Goal: Transaction & Acquisition: Purchase product/service

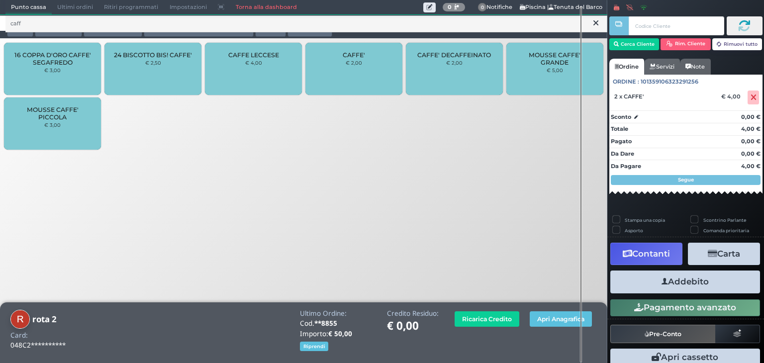
scroll to position [9, 0]
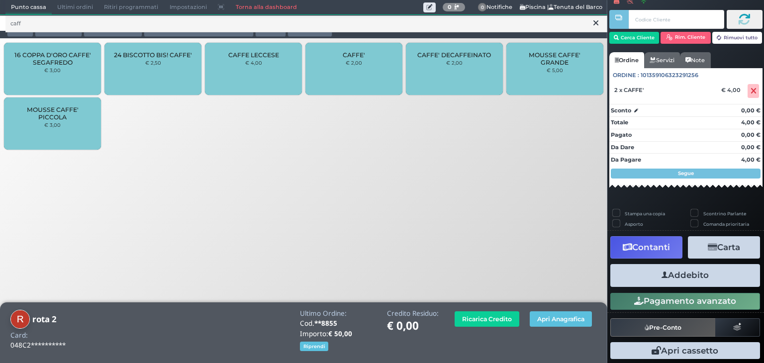
click at [634, 276] on button "Addebito" at bounding box center [685, 275] width 150 height 22
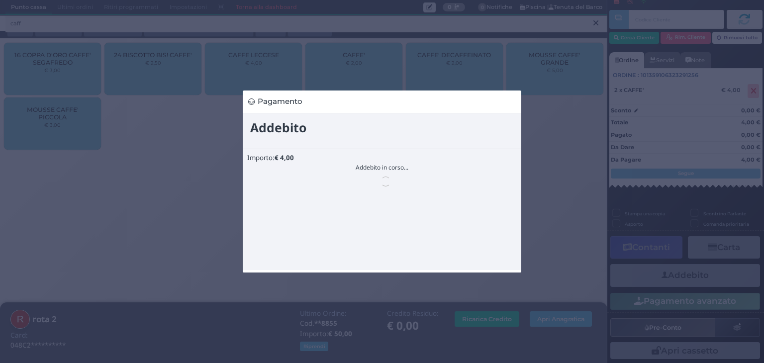
scroll to position [0, 0]
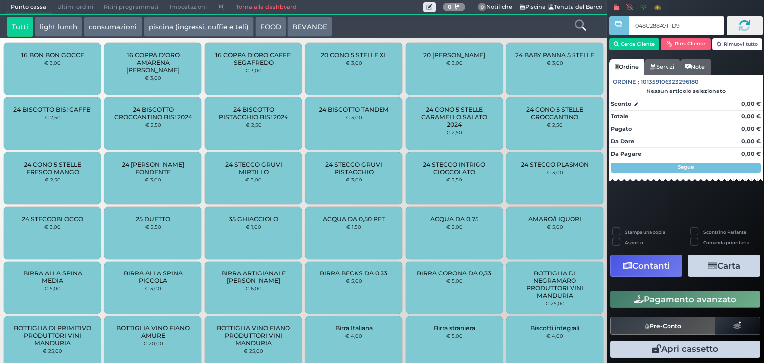
type input "048C288A7F1D90"
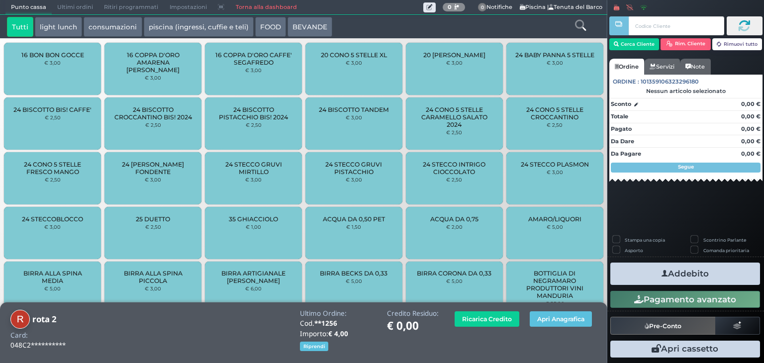
click at [577, 31] on link at bounding box center [580, 24] width 11 height 14
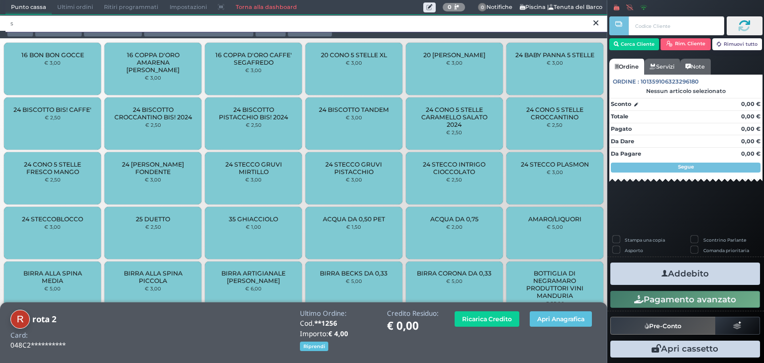
click at [577, 31] on input "s" at bounding box center [306, 23] width 602 height 17
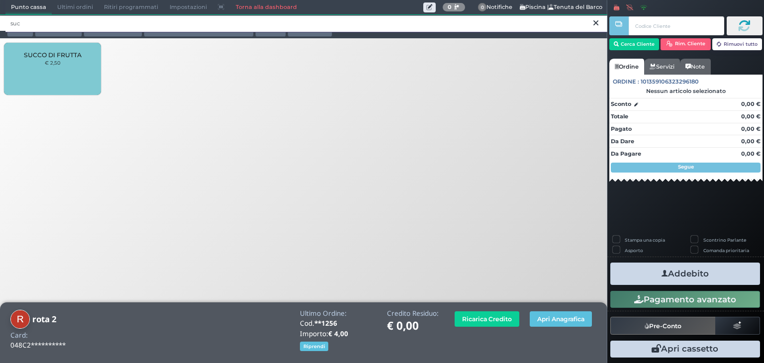
type input "suc"
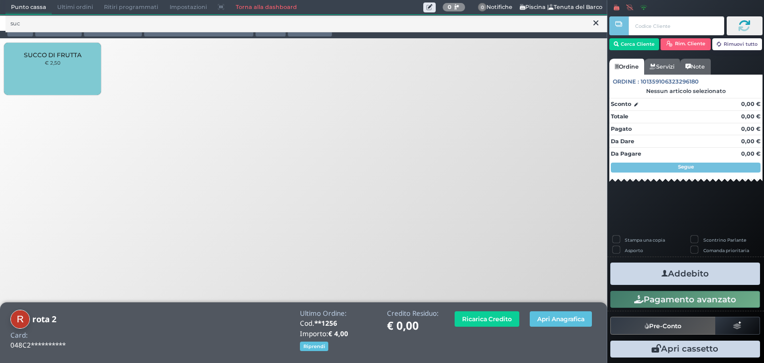
click at [26, 84] on div "SUCCO DI FRUTTA € 2,50" at bounding box center [52, 69] width 97 height 52
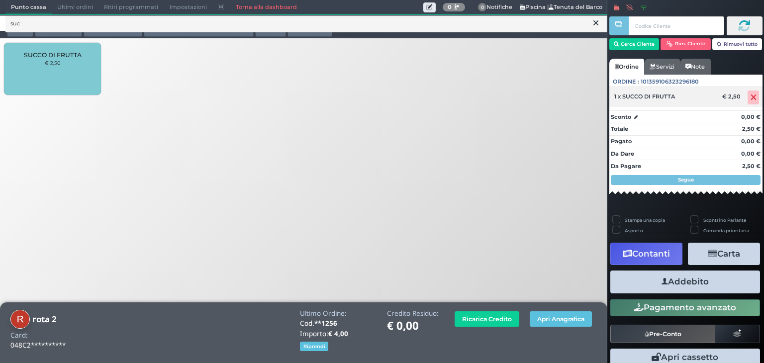
scroll to position [9, 0]
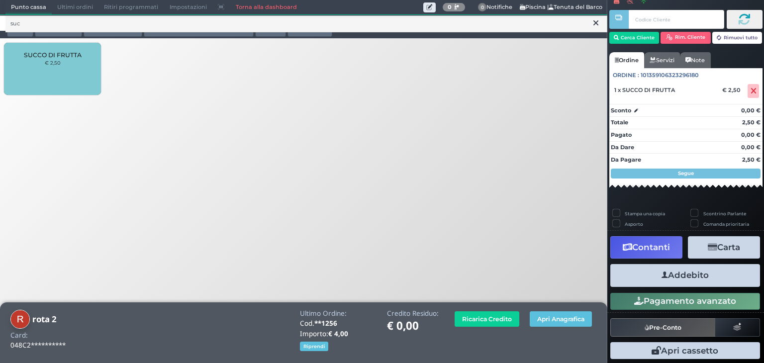
click at [673, 273] on button "Addebito" at bounding box center [685, 275] width 150 height 22
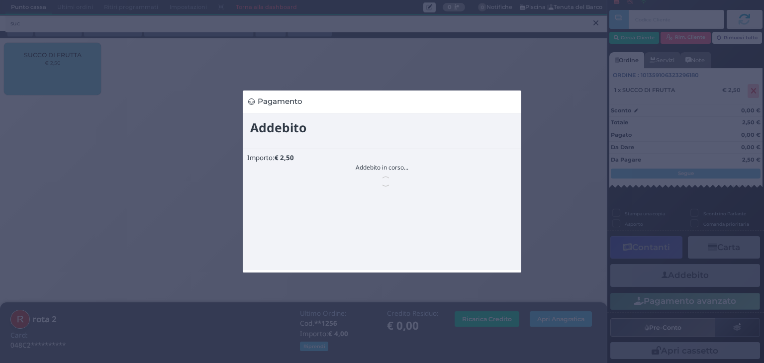
scroll to position [0, 0]
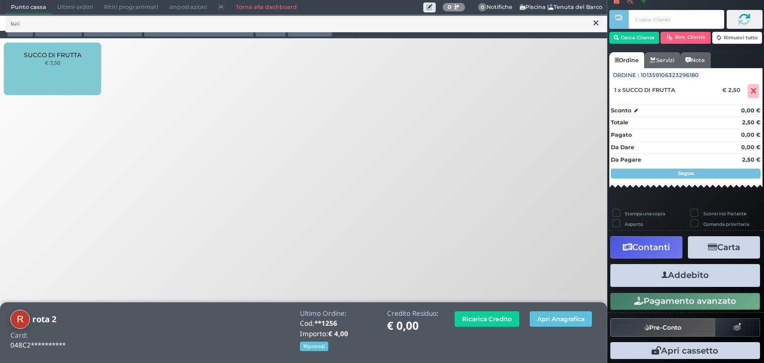
click at [703, 272] on button "Addebito" at bounding box center [685, 275] width 150 height 22
click at [647, 282] on button "Addebito" at bounding box center [685, 275] width 150 height 22
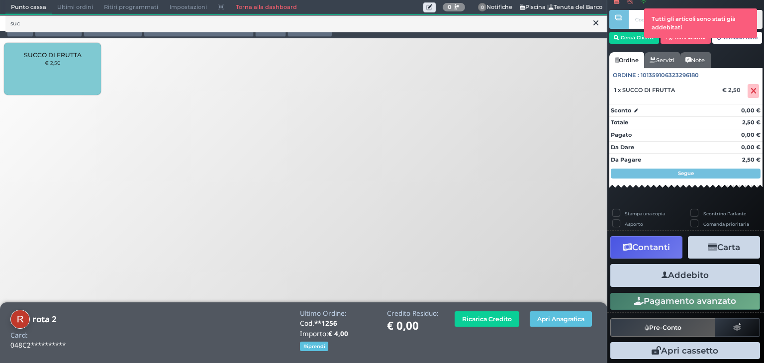
click at [70, 8] on span "Ultimi ordini" at bounding box center [75, 7] width 47 height 14
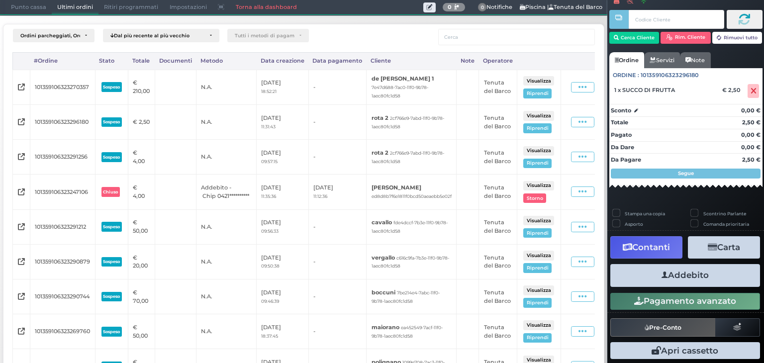
scroll to position [0, 59]
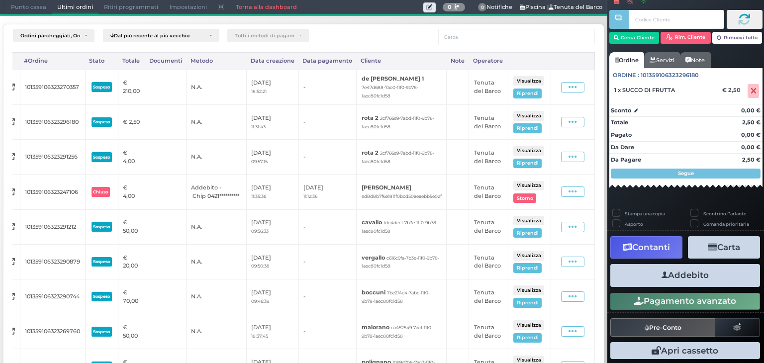
click at [523, 111] on button "Visualizza" at bounding box center [528, 115] width 31 height 9
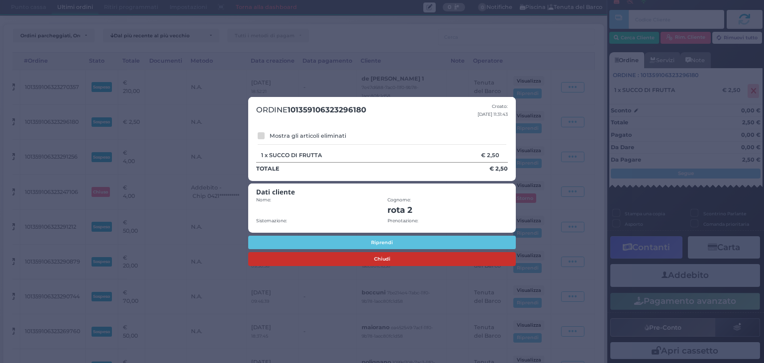
click at [418, 257] on button "Chiudi" at bounding box center [382, 259] width 268 height 14
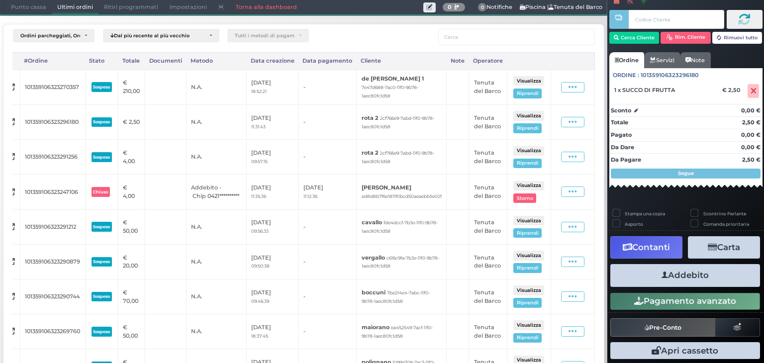
click at [32, 7] on span "Punto cassa" at bounding box center [28, 7] width 46 height 14
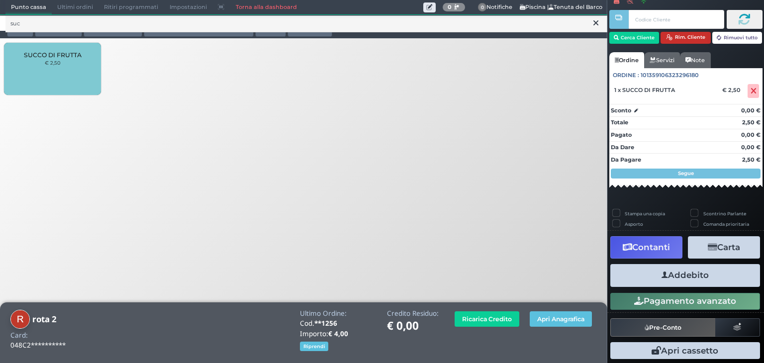
click at [677, 34] on button "Rim. Cliente" at bounding box center [686, 38] width 50 height 12
click at [677, 34] on div "Cerca Cliente Rim. Cliente Rimuovi tutto CLIENTE SELEZIONATO Cliente: rota 2 Cr…" at bounding box center [686, 29] width 153 height 45
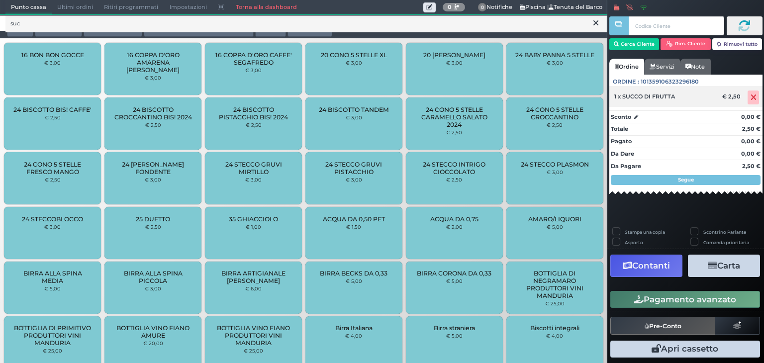
click at [751, 98] on icon at bounding box center [754, 98] width 6 height 0
drag, startPoint x: 751, startPoint y: 98, endPoint x: 528, endPoint y: 187, distance: 239.6
click at [528, 187] on div "Punto cassa Mappa Ultimi ordini Delivery Ritiri programmati Impostazioni Torna …" at bounding box center [382, 181] width 764 height 363
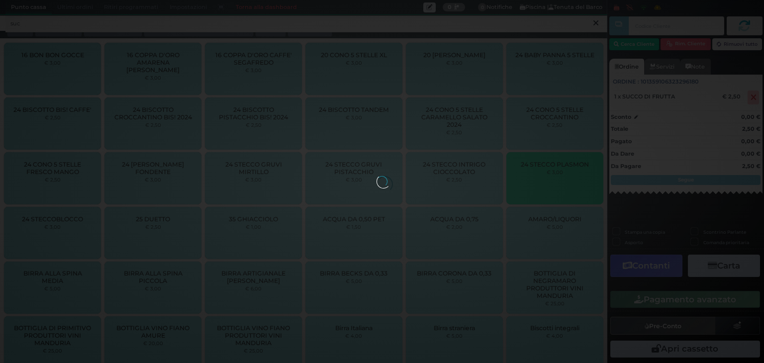
click at [377, 187] on div at bounding box center [382, 181] width 11 height 11
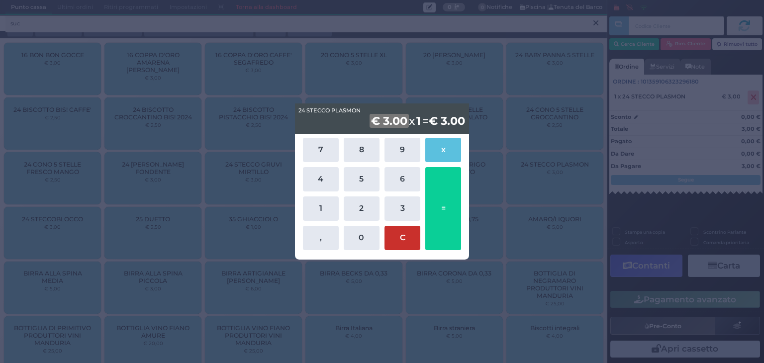
click at [404, 239] on button "C" at bounding box center [403, 238] width 36 height 24
click at [404, 242] on button "C" at bounding box center [403, 238] width 36 height 24
click at [401, 227] on button "C" at bounding box center [403, 238] width 36 height 24
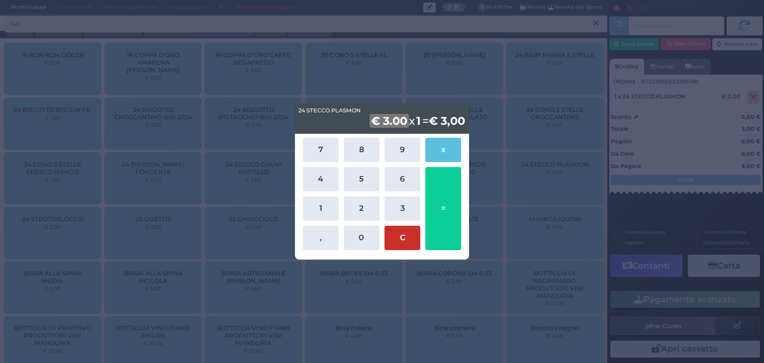
click at [401, 231] on button "C" at bounding box center [403, 238] width 36 height 24
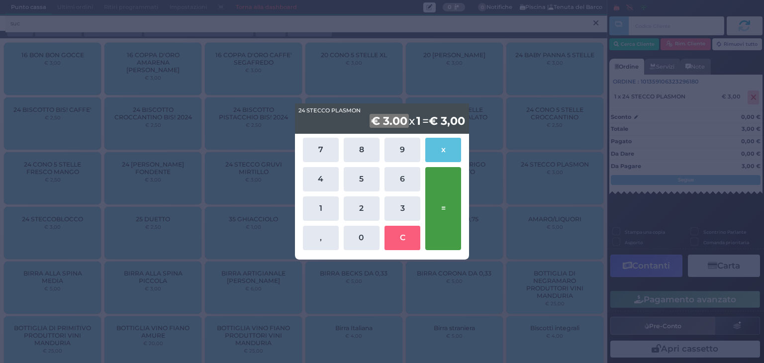
click at [442, 206] on button "=" at bounding box center [443, 208] width 36 height 83
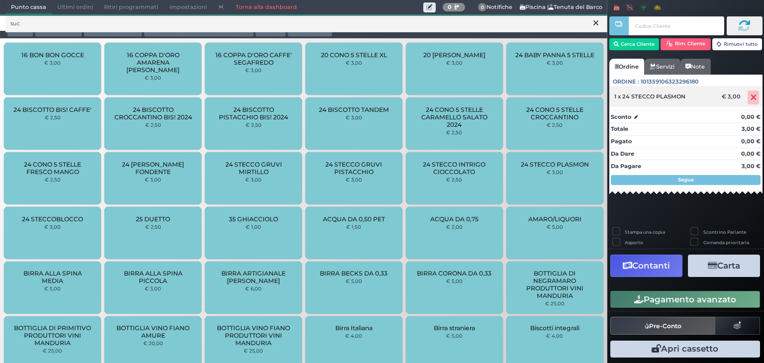
click at [751, 98] on icon at bounding box center [754, 98] width 6 height 0
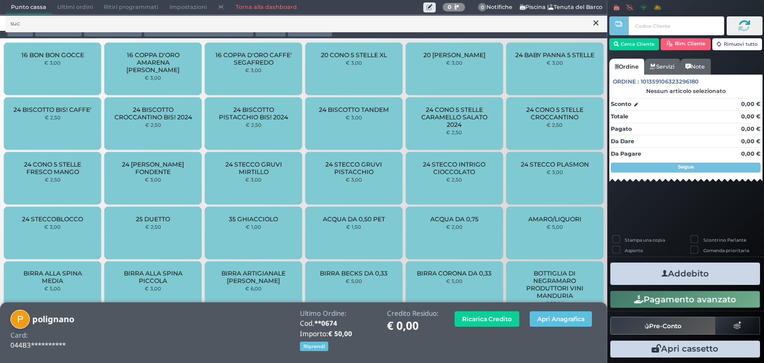
click at [597, 23] on icon at bounding box center [596, 23] width 5 height 10
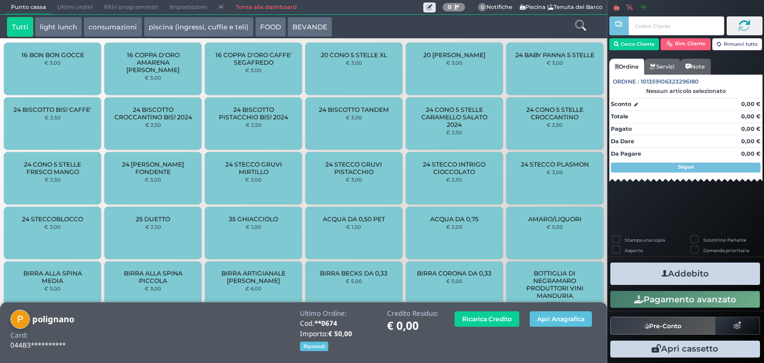
click at [579, 26] on icon at bounding box center [580, 25] width 11 height 11
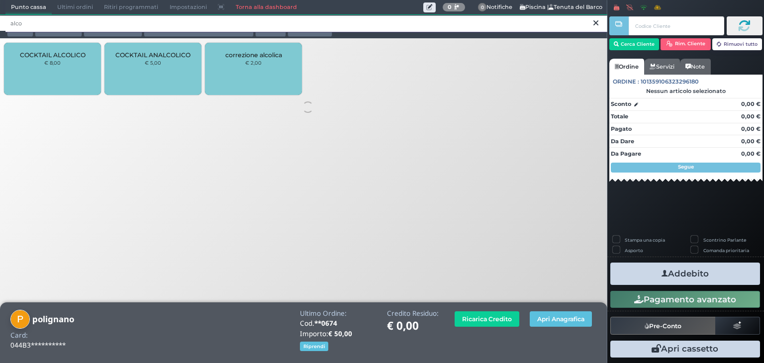
type input "alco"
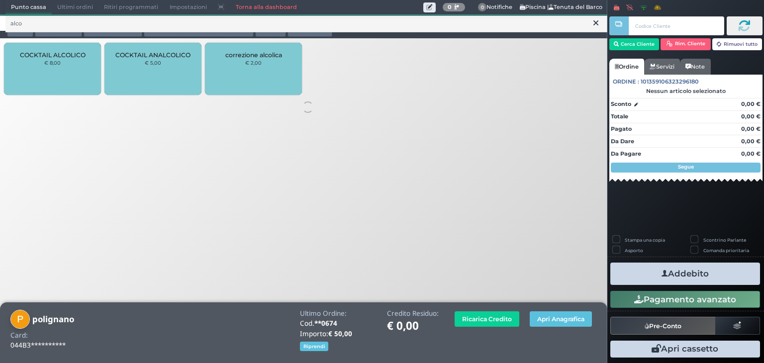
click at [69, 74] on div "COCKTAIL ALCOLICO € 8,00" at bounding box center [52, 69] width 97 height 52
click at [145, 71] on div "COCKTAIL ANALCOLICO € 5,00" at bounding box center [152, 69] width 97 height 52
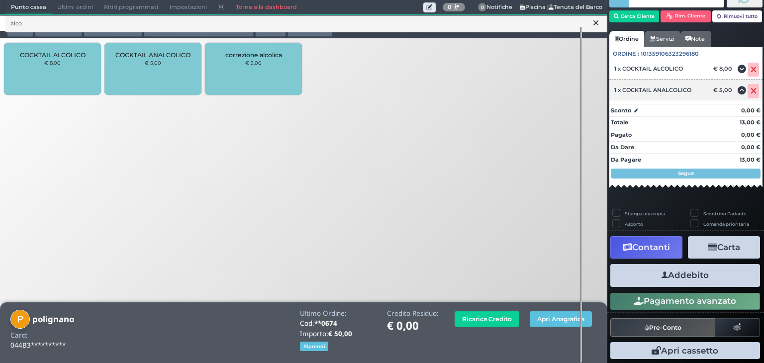
scroll to position [40, 0]
click at [704, 280] on button "Addebito" at bounding box center [685, 275] width 150 height 22
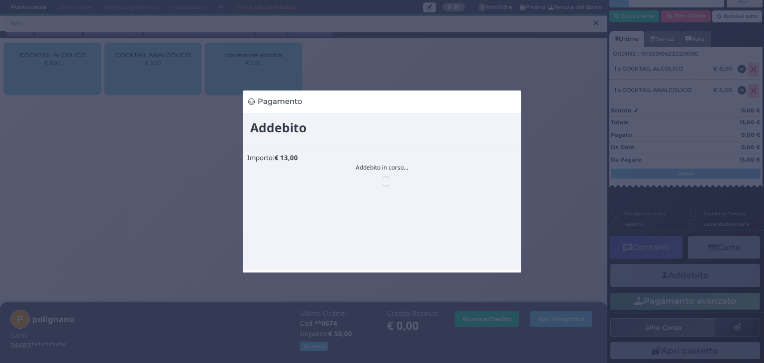
scroll to position [0, 0]
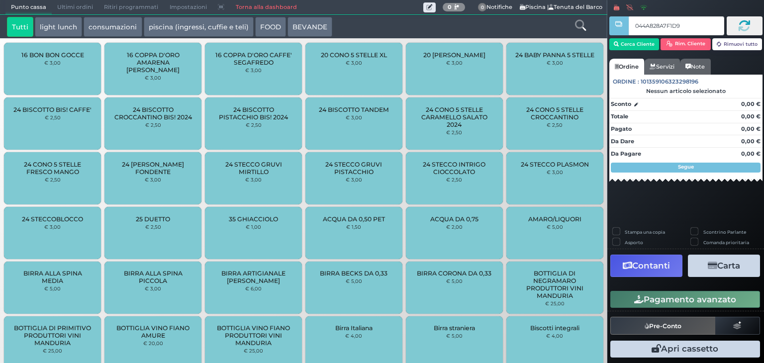
type input "044A828A7F1D91"
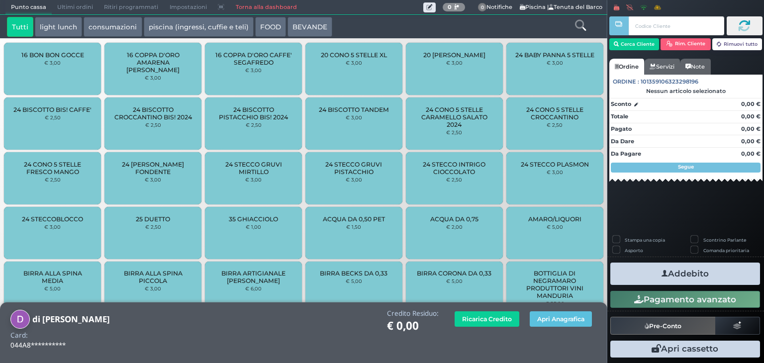
click at [573, 23] on div at bounding box center [580, 27] width 50 height 20
click at [583, 24] on icon at bounding box center [580, 25] width 11 height 11
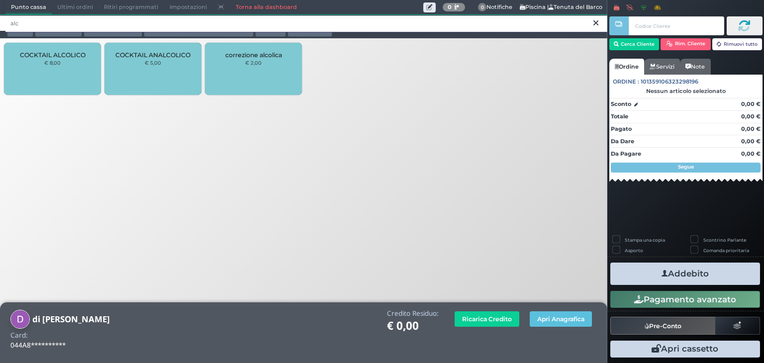
type input "alc"
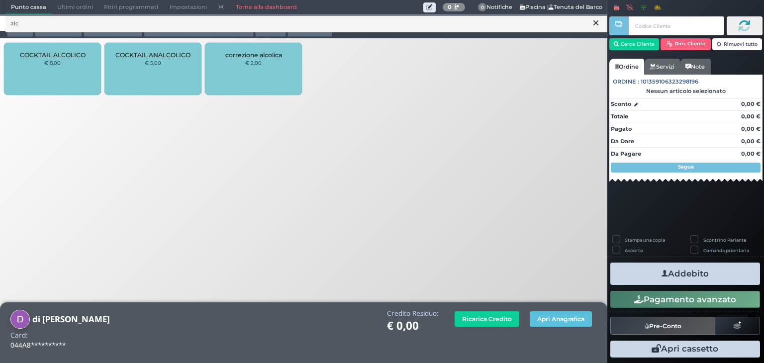
click at [52, 55] on span "COCKTAIL ALCOLICO" at bounding box center [53, 54] width 66 height 7
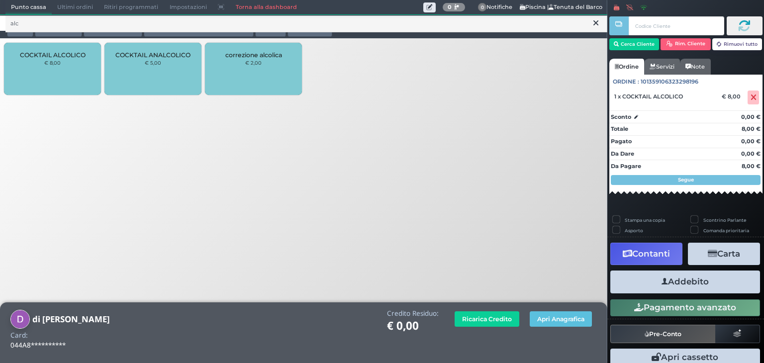
click at [150, 59] on div "COCKTAIL ANALCOLICO € 5,00" at bounding box center [152, 69] width 97 height 52
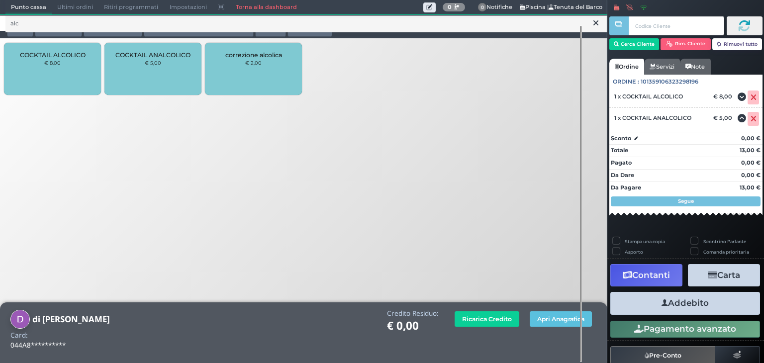
scroll to position [40, 0]
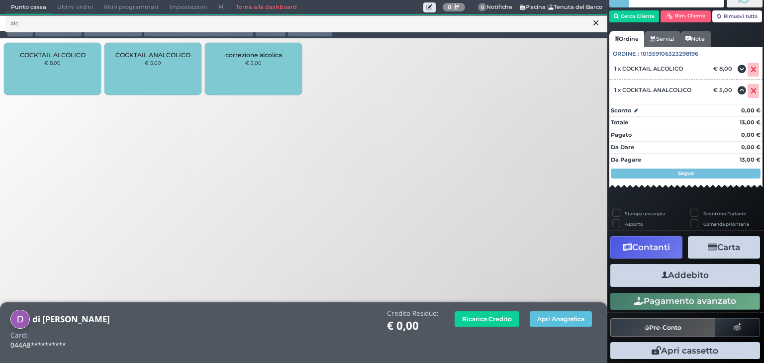
click at [694, 275] on button "Addebito" at bounding box center [685, 275] width 150 height 22
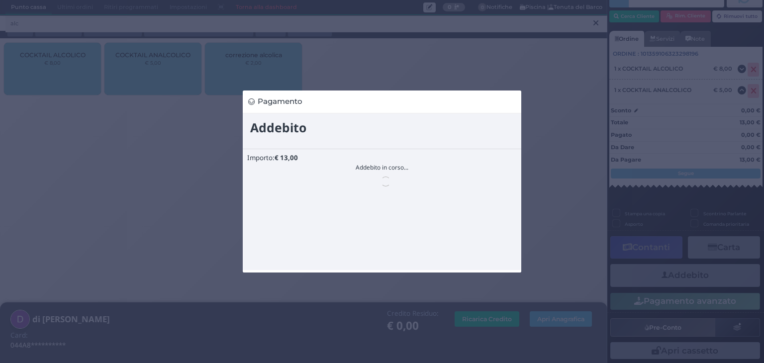
scroll to position [0, 0]
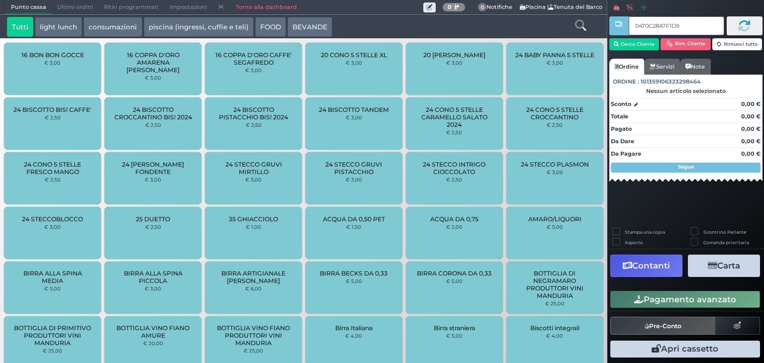
type input "0470C28A7F1D90"
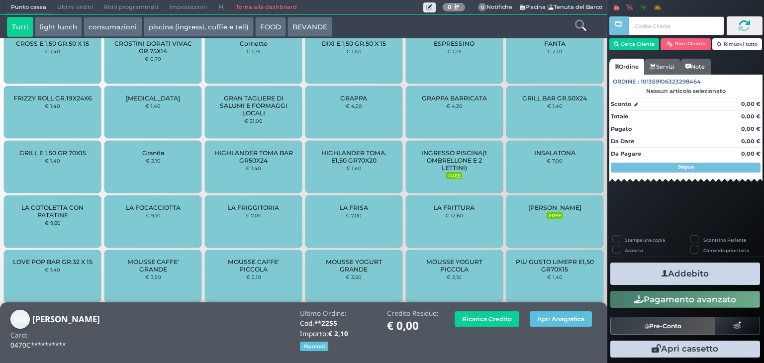
scroll to position [909, 0]
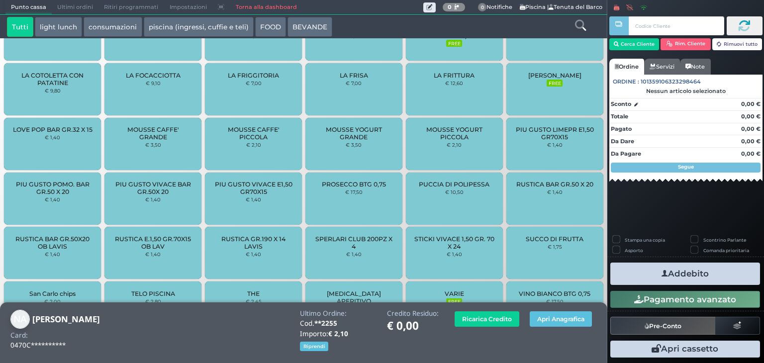
click at [456, 138] on span "MOUSSE YOGURT PICCOLA" at bounding box center [454, 133] width 80 height 15
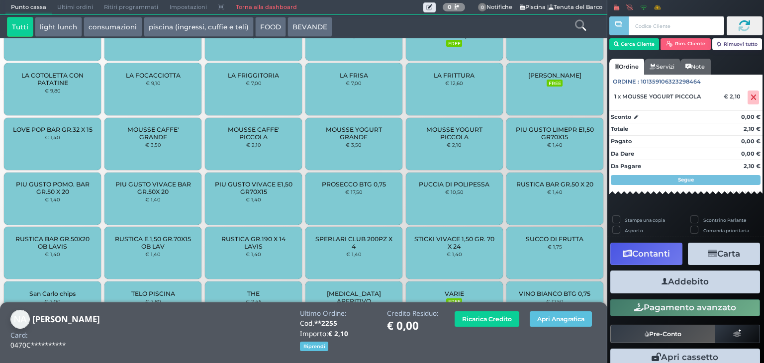
scroll to position [9, 0]
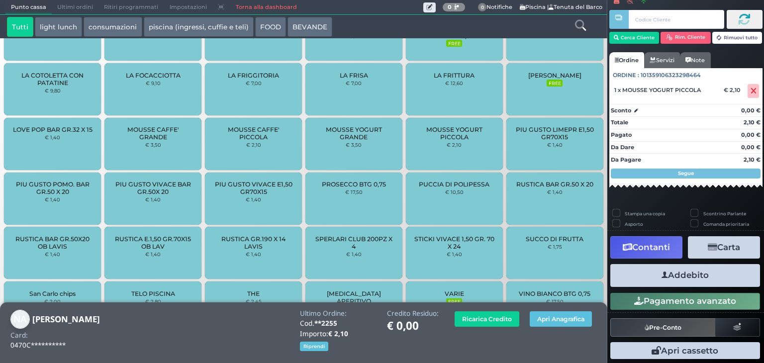
click at [681, 276] on button "Addebito" at bounding box center [685, 275] width 150 height 22
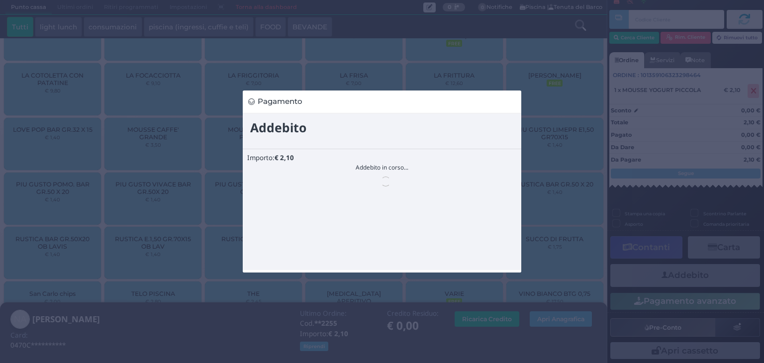
scroll to position [0, 0]
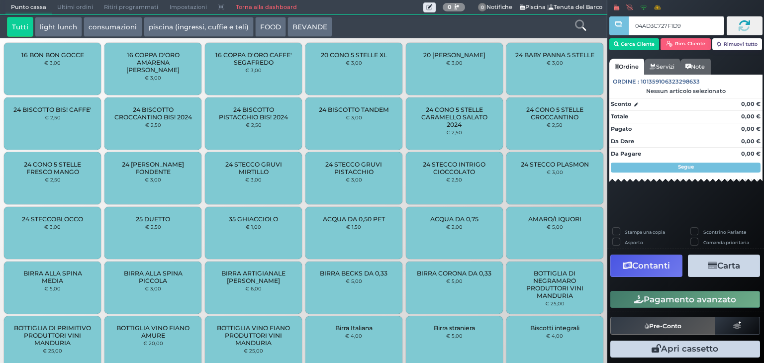
type input "04AD3C727F1D94"
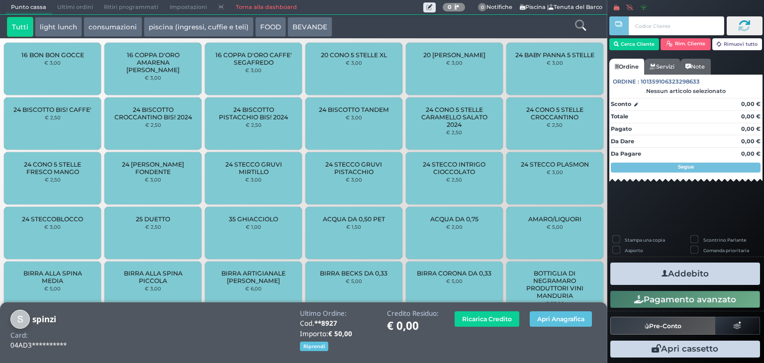
click at [579, 27] on icon at bounding box center [580, 25] width 11 height 11
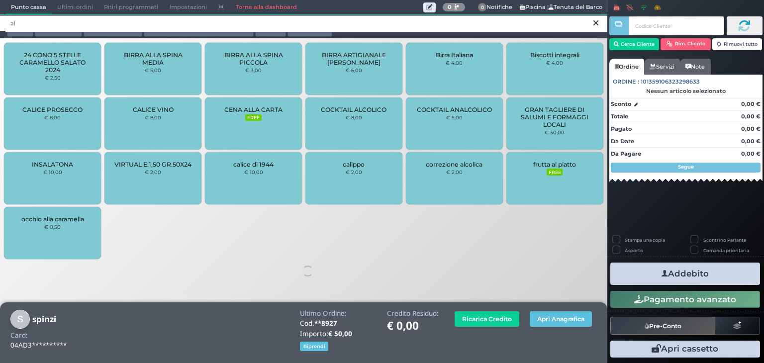
type input "al"
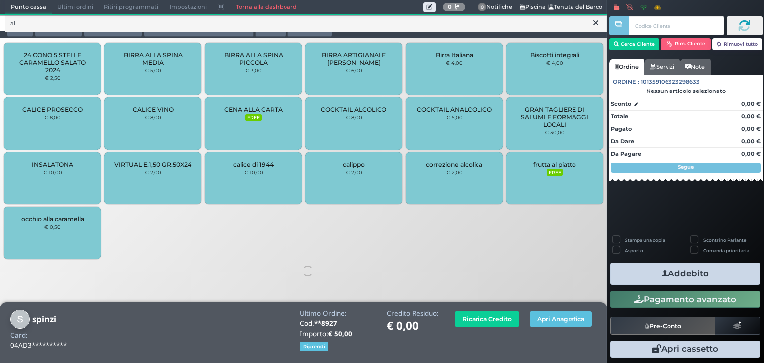
click at [373, 126] on div "COCKTAIL ALCOLICO € 8,00" at bounding box center [353, 124] width 97 height 52
click at [338, 132] on div "COCKTAIL ALCOLICO € 8,00" at bounding box center [353, 124] width 97 height 52
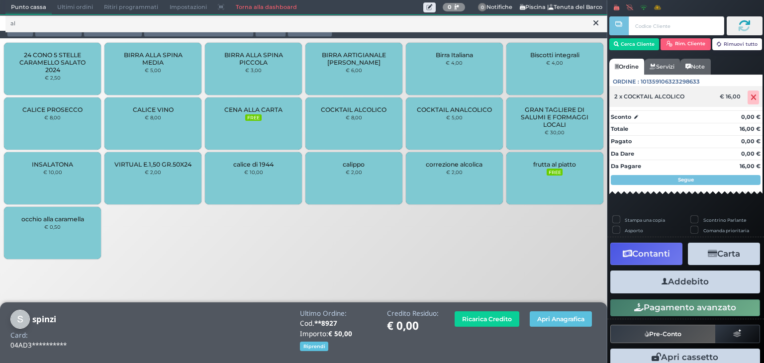
click at [751, 98] on icon at bounding box center [754, 98] width 6 height 0
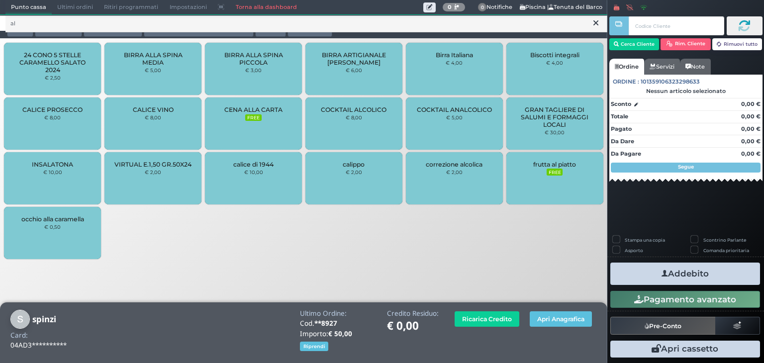
click at [376, 124] on div "COCKTAIL ALCOLICO € 8,00" at bounding box center [353, 124] width 97 height 52
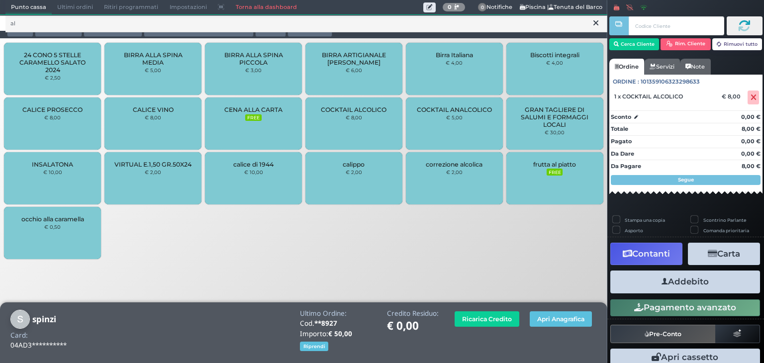
scroll to position [9, 0]
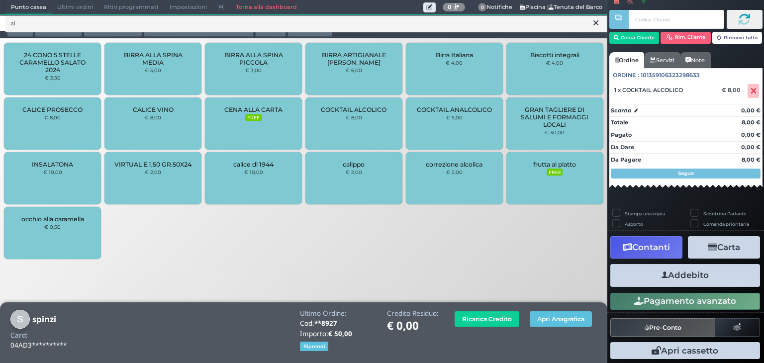
click at [689, 273] on button "Addebito" at bounding box center [685, 275] width 150 height 22
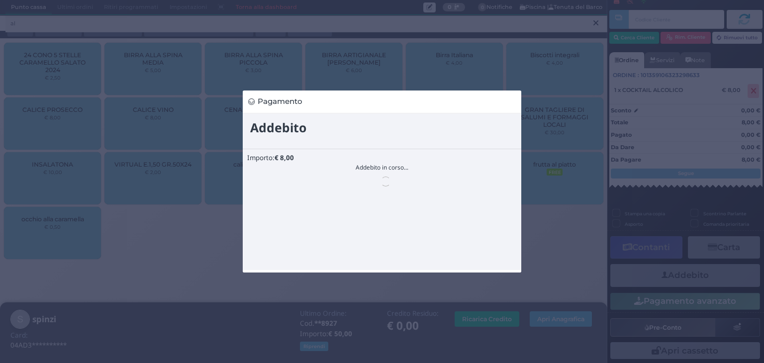
scroll to position [0, 0]
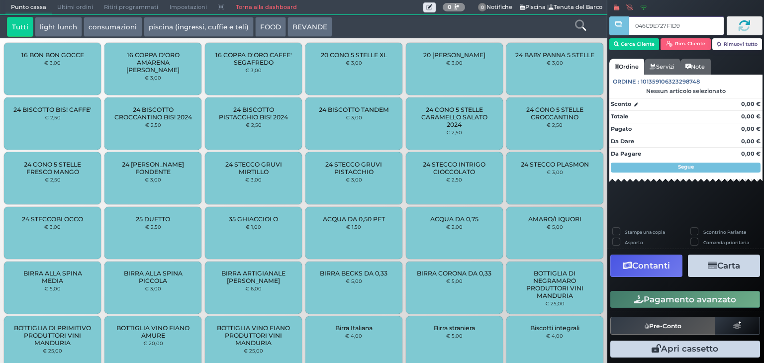
type input "046C9E727F1D90"
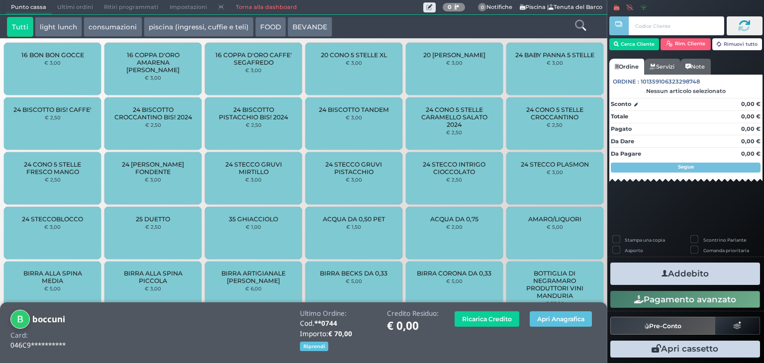
click at [577, 28] on icon at bounding box center [580, 25] width 11 height 11
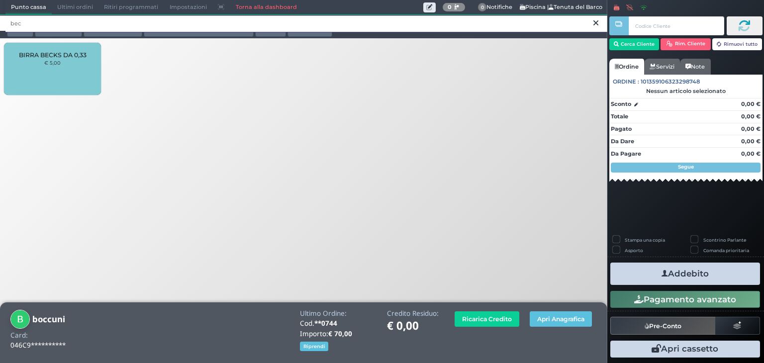
type input "bec"
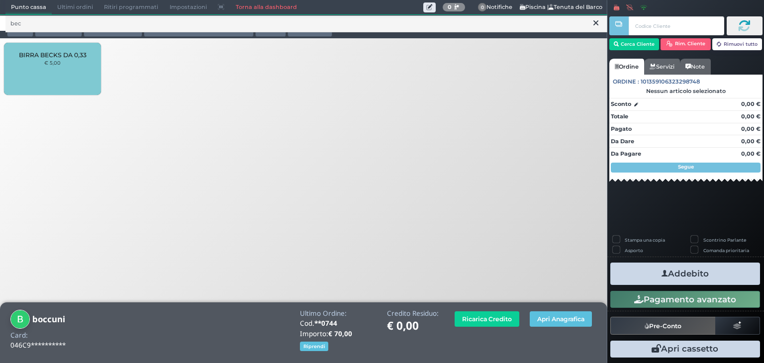
click at [44, 80] on div "BIRRA BECKS DA 0,33 € 5,00" at bounding box center [52, 69] width 97 height 52
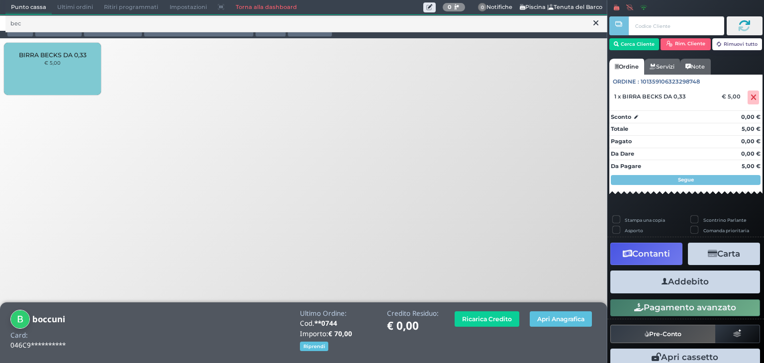
click at [56, 68] on div "BIRRA BECKS DA 0,33 € 5,00" at bounding box center [52, 69] width 97 height 52
click at [598, 28] on icon at bounding box center [596, 23] width 5 height 10
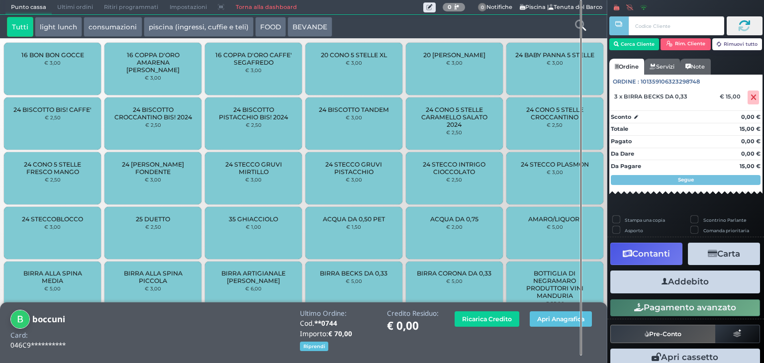
click at [578, 33] on div at bounding box center [580, 27] width 50 height 20
click at [578, 27] on icon at bounding box center [580, 25] width 11 height 11
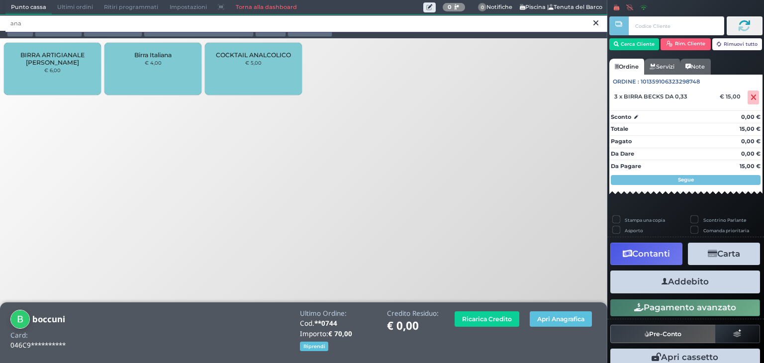
type input "ana"
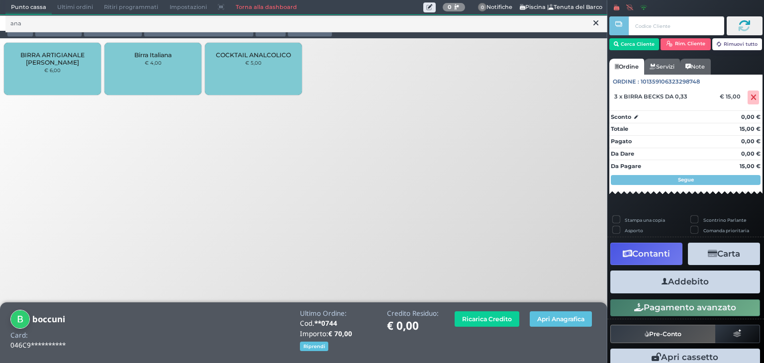
click at [261, 94] on div "COCKTAIL ANALCOLICO € 5,00" at bounding box center [253, 69] width 97 height 52
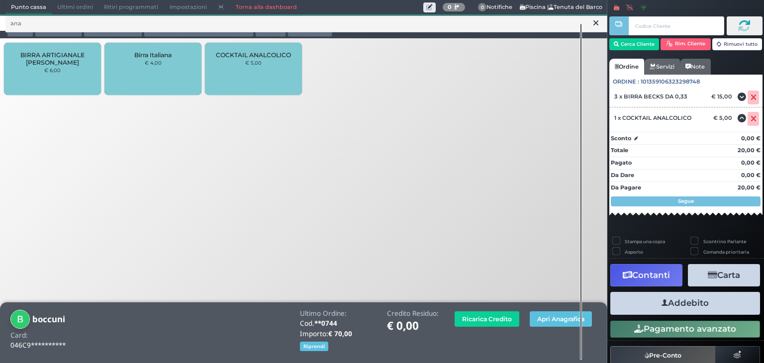
scroll to position [40, 0]
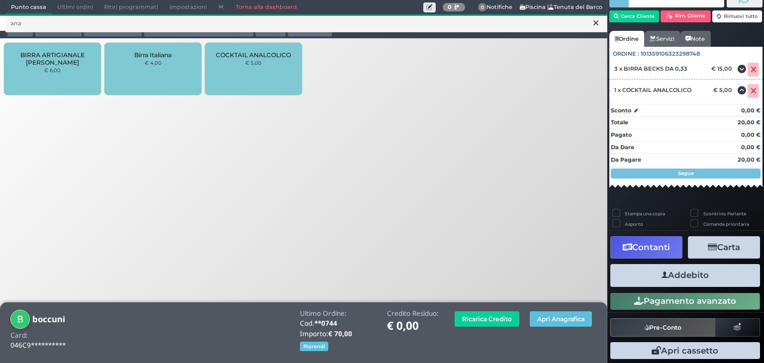
click at [653, 279] on button "Addebito" at bounding box center [685, 275] width 150 height 22
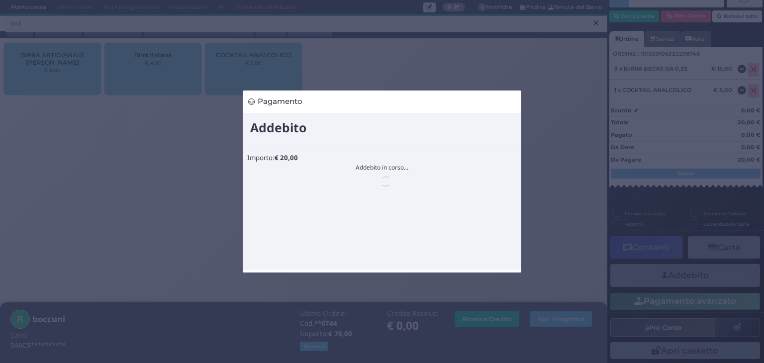
scroll to position [0, 0]
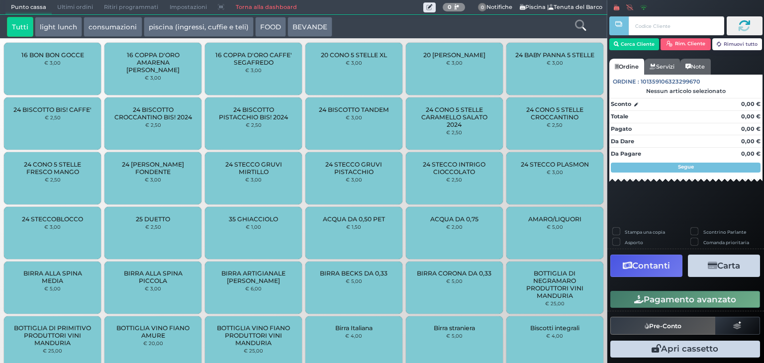
click at [78, 4] on span "Ultimi ordini" at bounding box center [75, 7] width 47 height 14
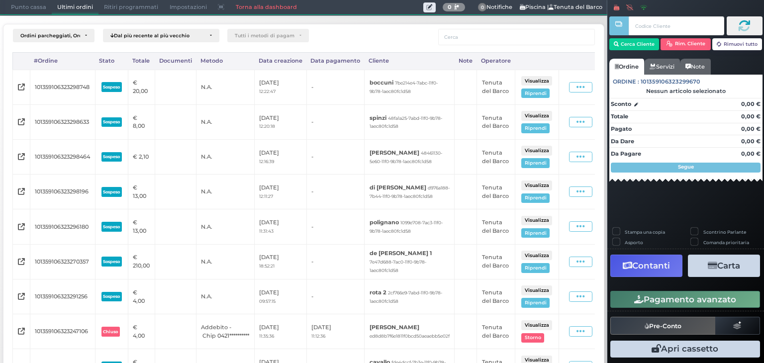
click at [552, 81] on button "Visualizza" at bounding box center [536, 80] width 31 height 9
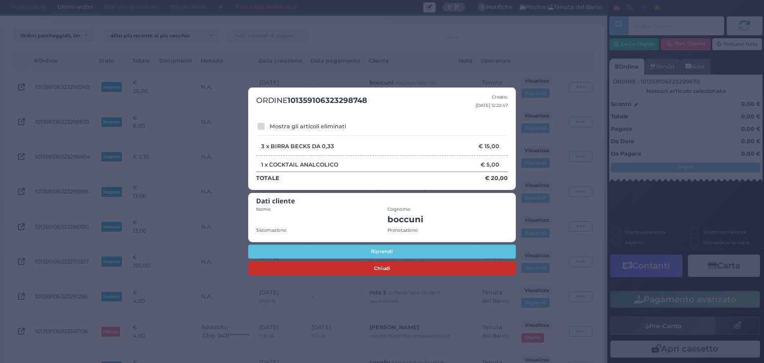
click at [379, 270] on button "Chiudi" at bounding box center [382, 269] width 268 height 14
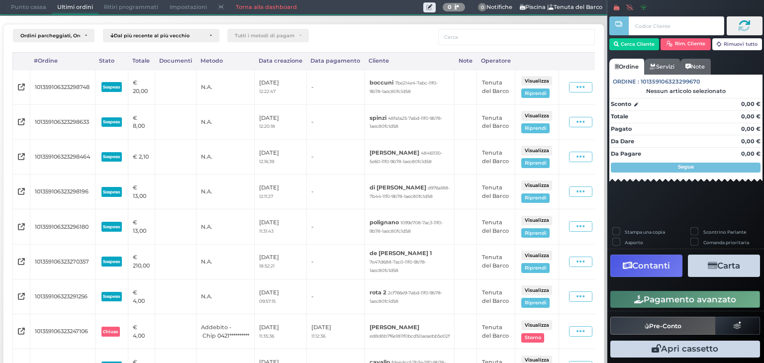
click at [28, 9] on span "Punto cassa" at bounding box center [28, 7] width 46 height 14
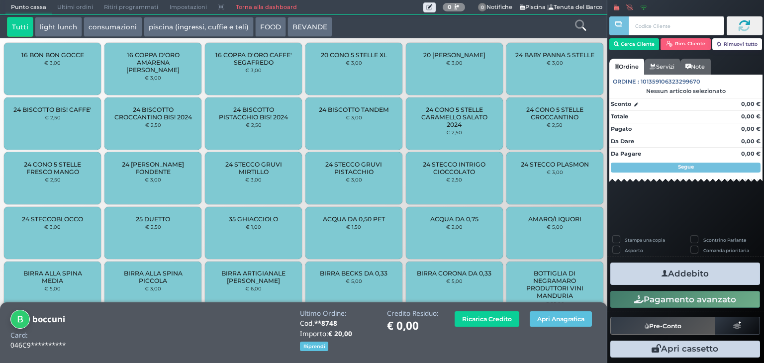
click at [578, 29] on icon at bounding box center [580, 25] width 11 height 11
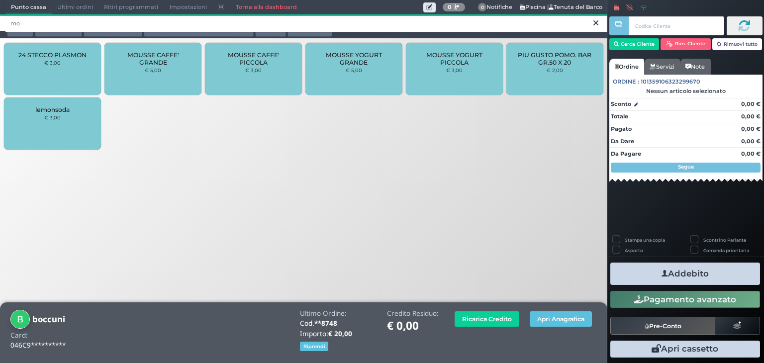
type input "mo"
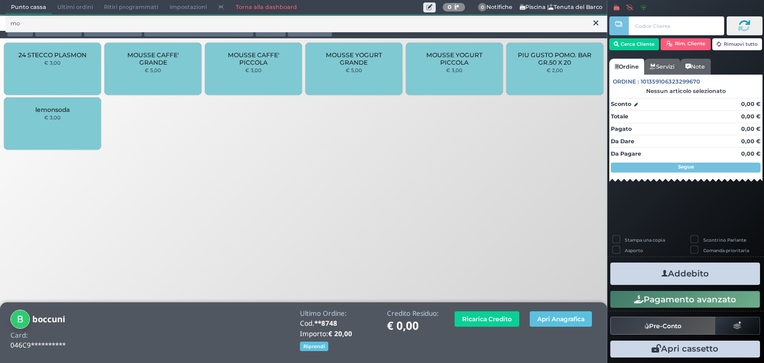
click at [250, 73] on small "€ 3,00" at bounding box center [253, 70] width 16 height 6
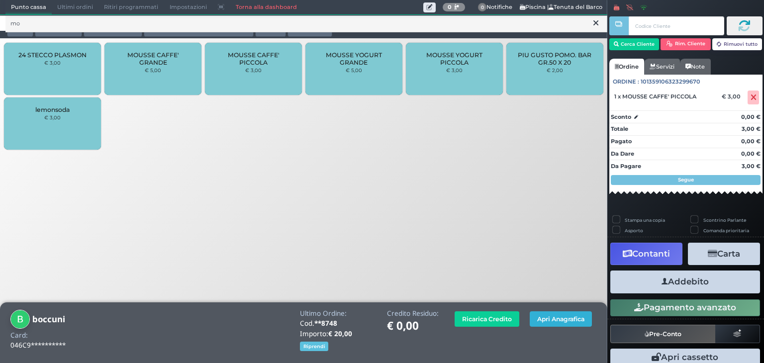
click at [579, 318] on button "Apri Anagrafica" at bounding box center [561, 318] width 62 height 15
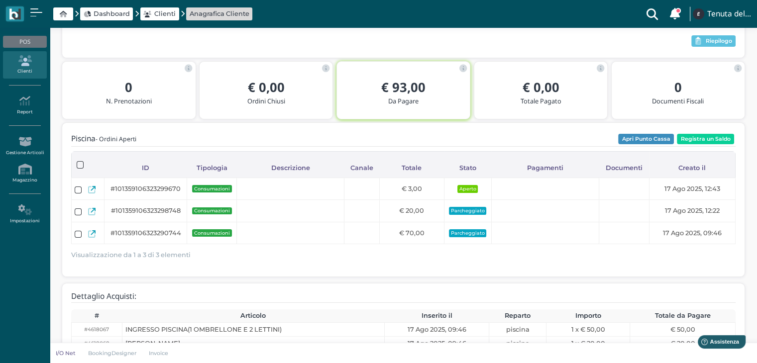
scroll to position [109, 0]
click at [294, 175] on div "Descrizione" at bounding box center [289, 167] width 107 height 19
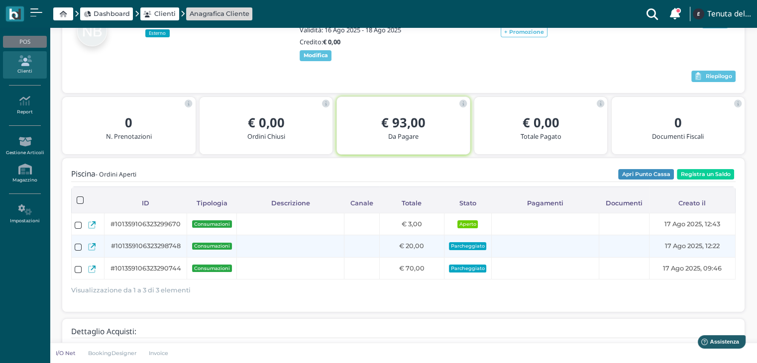
scroll to position [0, 0]
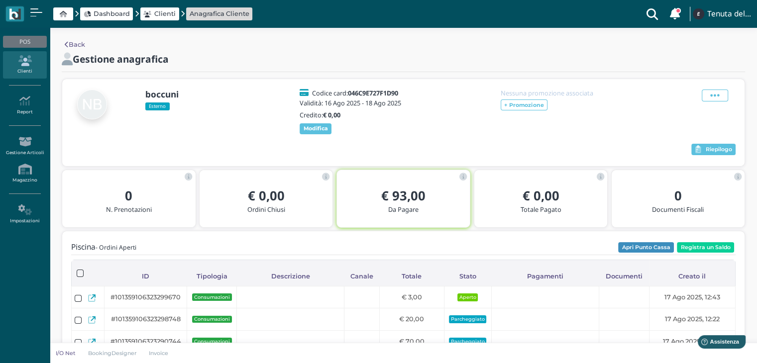
click at [69, 46] on link "Back" at bounding box center [75, 44] width 20 height 9
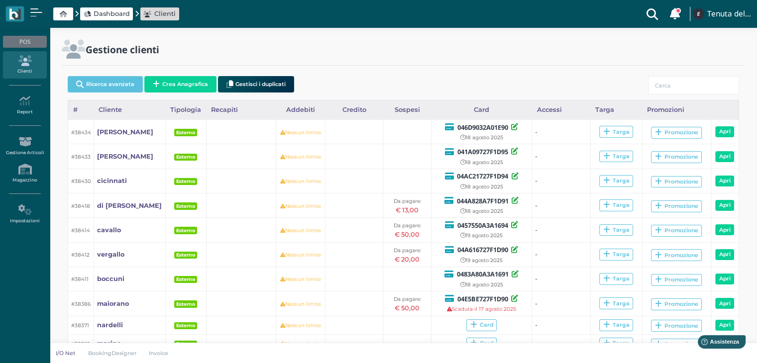
click at [98, 12] on span "Dashboard" at bounding box center [112, 13] width 36 height 9
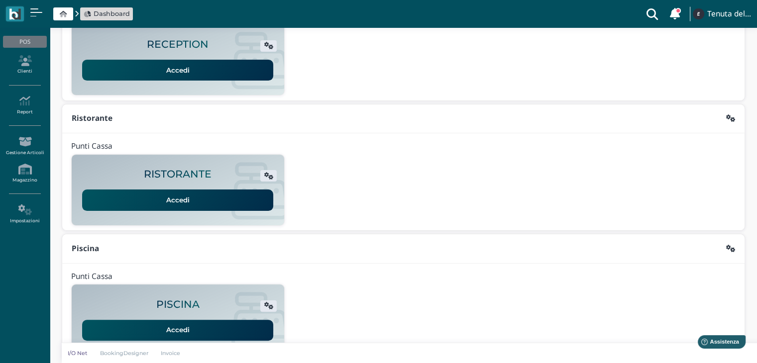
scroll to position [187, 0]
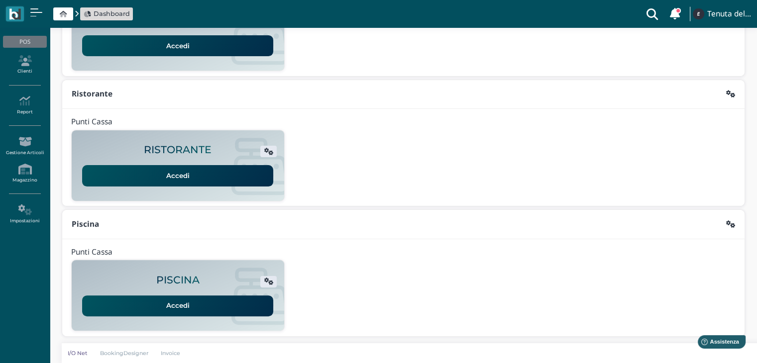
click at [176, 301] on link "Accedi" at bounding box center [177, 306] width 191 height 21
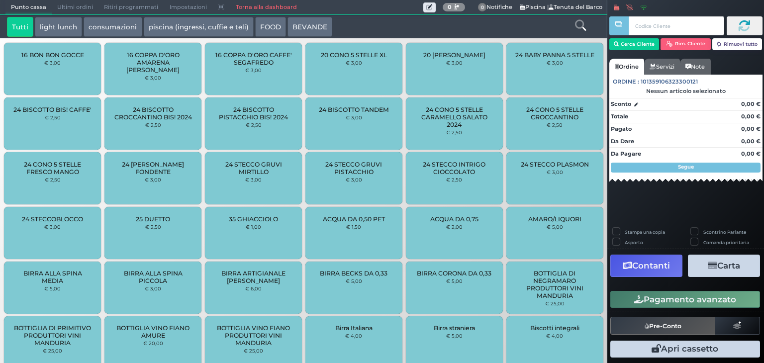
click at [80, 8] on span "Ultimi ordini" at bounding box center [75, 7] width 47 height 14
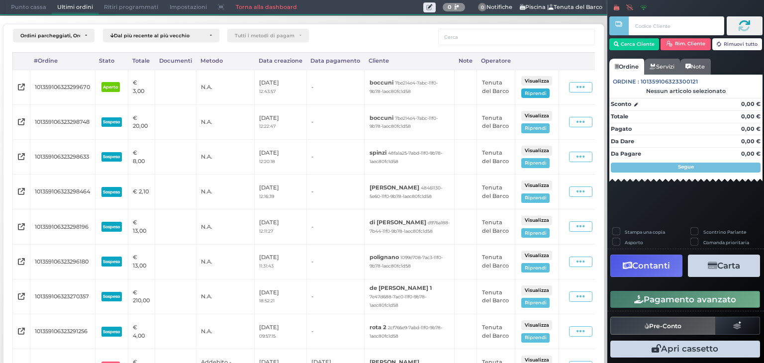
click at [550, 95] on button "Riprendi" at bounding box center [535, 93] width 28 height 9
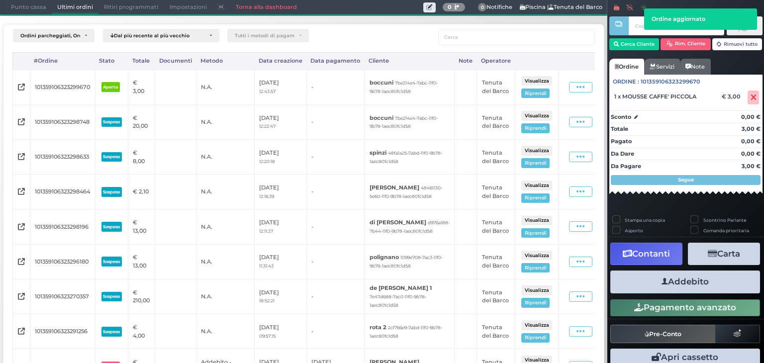
scroll to position [9, 0]
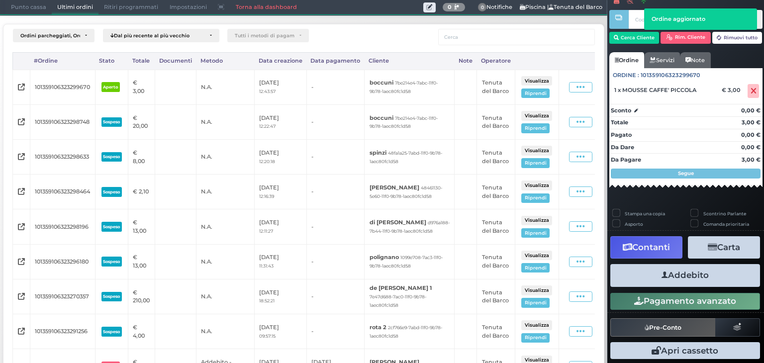
click at [658, 285] on button "Addebito" at bounding box center [685, 275] width 150 height 22
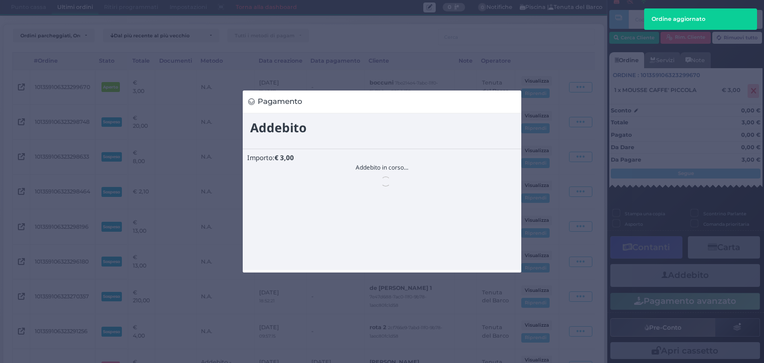
scroll to position [0, 0]
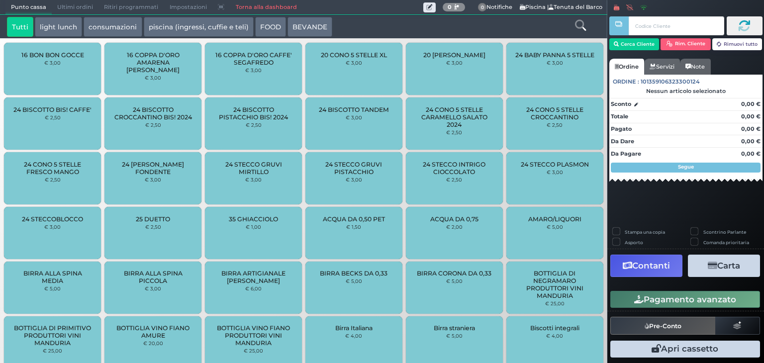
click at [88, 9] on span "Ultimi ordini" at bounding box center [75, 7] width 47 height 14
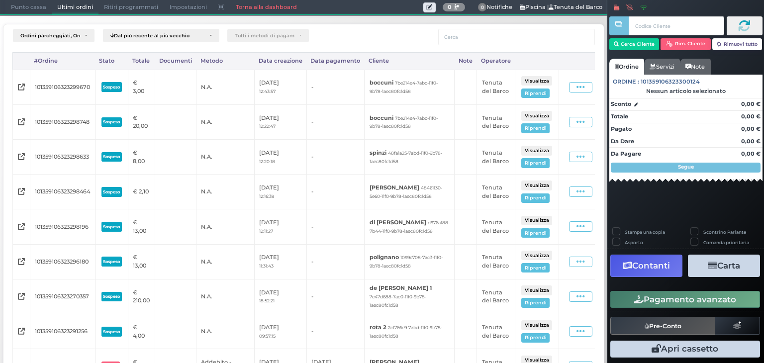
click at [31, 10] on span "Punto cassa" at bounding box center [28, 7] width 46 height 14
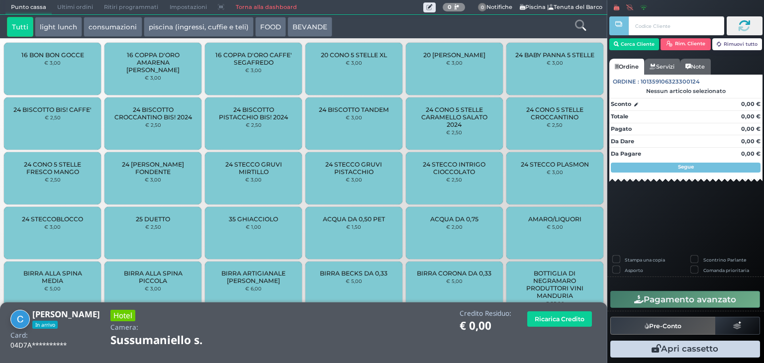
click at [585, 28] on icon at bounding box center [580, 25] width 11 height 11
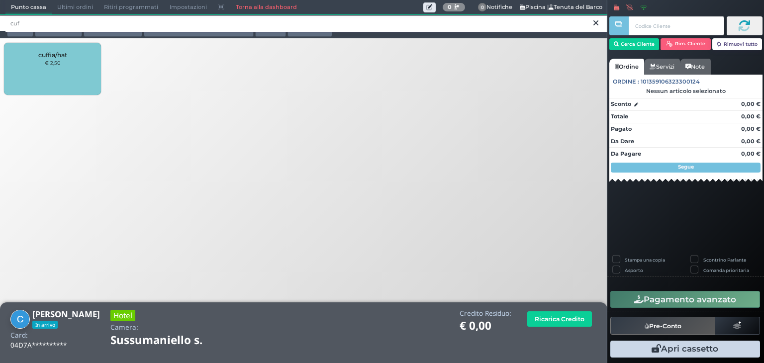
type input "cuf"
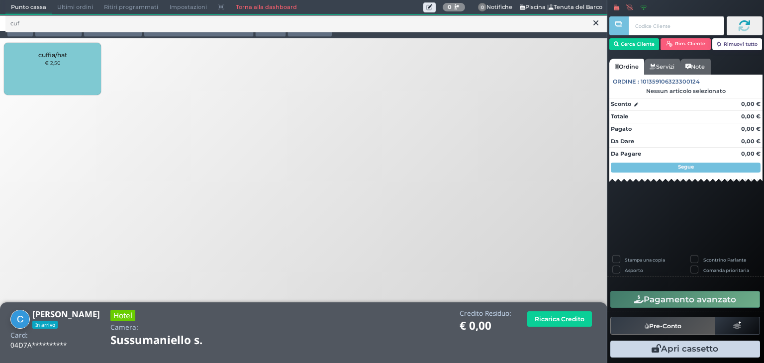
click at [76, 66] on div "cuffia/hat € 2,50" at bounding box center [52, 69] width 97 height 52
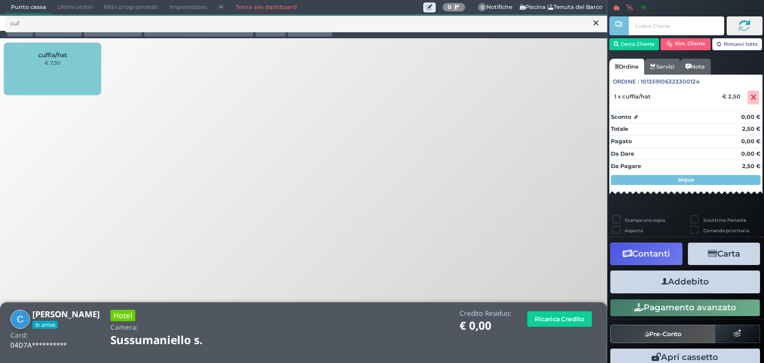
click at [76, 66] on div "cuffia/hat € 2,50" at bounding box center [52, 69] width 97 height 52
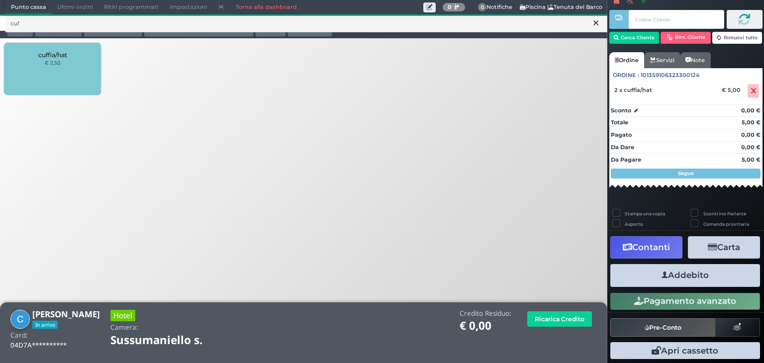
click at [681, 275] on button "Addebito" at bounding box center [685, 275] width 150 height 22
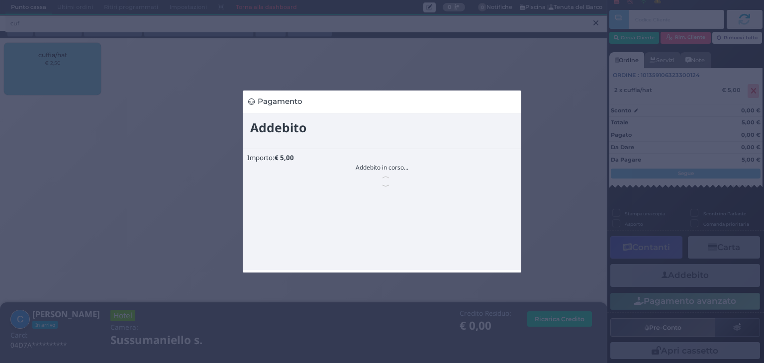
scroll to position [0, 0]
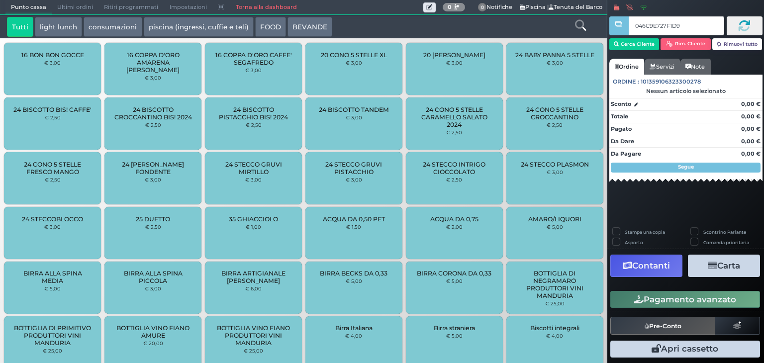
type input "046C9E727F1D90"
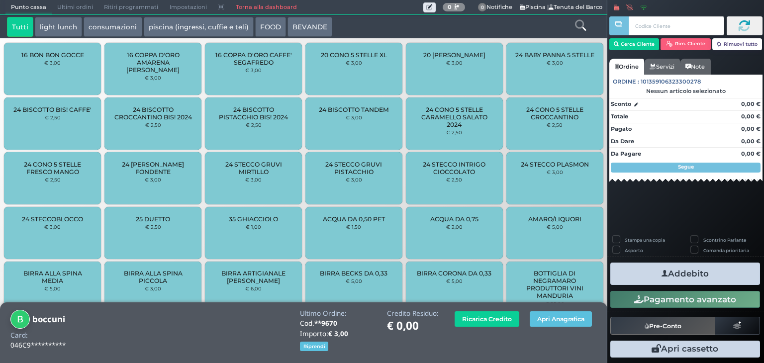
click at [580, 29] on icon at bounding box center [580, 25] width 11 height 11
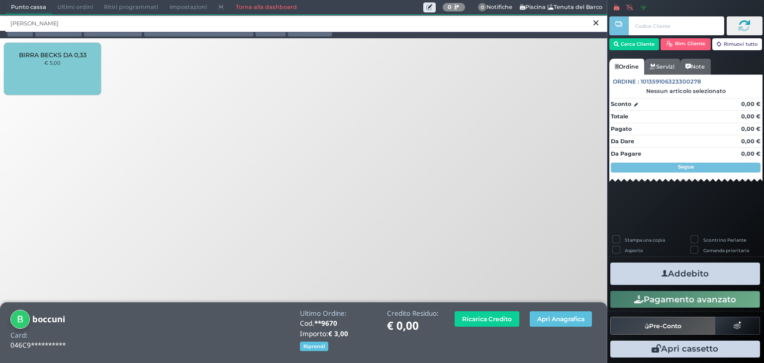
type input "[PERSON_NAME]"
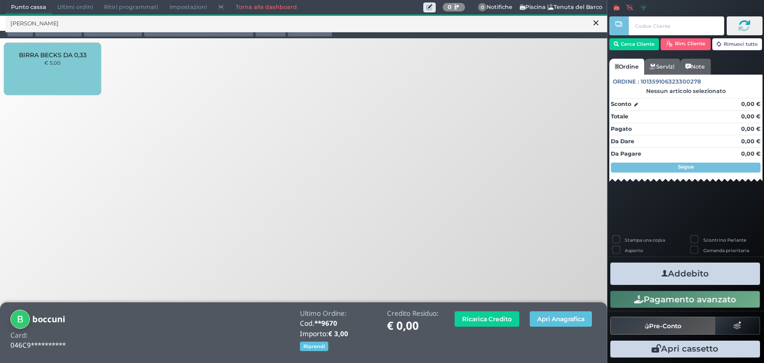
click at [73, 82] on div "BIRRA BECKS DA 0,33 € 5,00" at bounding box center [52, 69] width 97 height 52
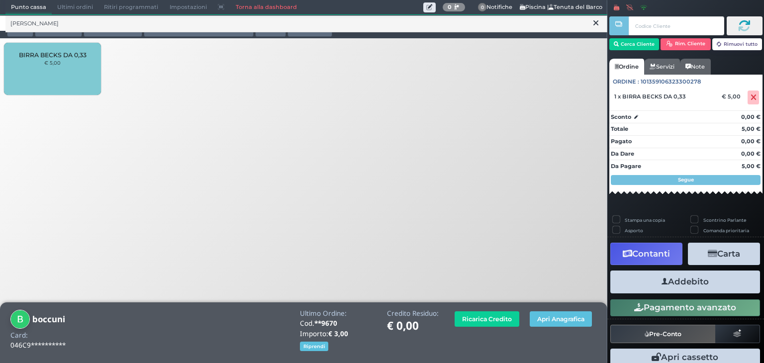
click at [72, 81] on div "BIRRA BECKS DA 0,33 € 5,00" at bounding box center [52, 69] width 97 height 52
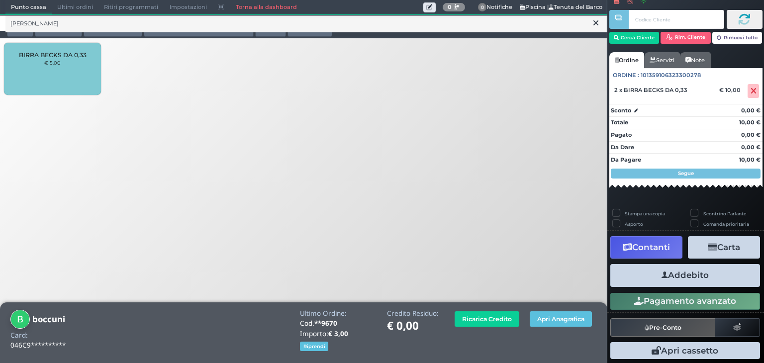
click at [662, 274] on icon "button" at bounding box center [665, 275] width 6 height 10
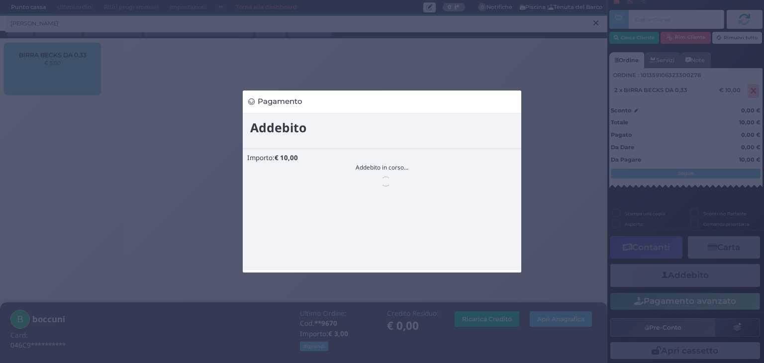
scroll to position [0, 0]
